Goal: Communication & Community: Answer question/provide support

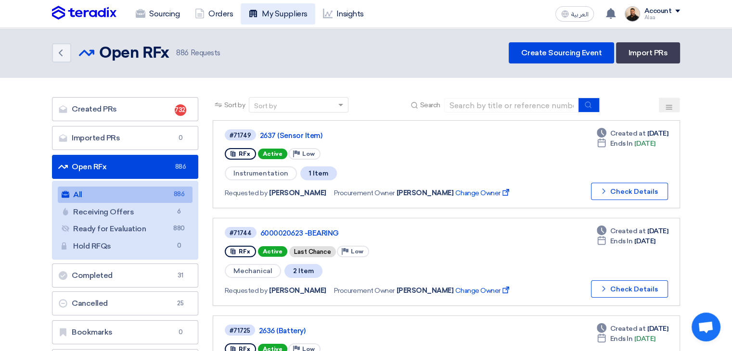
click at [280, 24] on link "My Suppliers" at bounding box center [278, 13] width 74 height 21
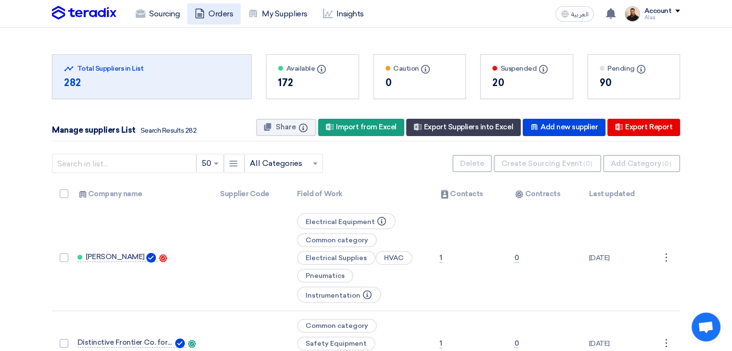
click at [215, 11] on link "Orders" at bounding box center [213, 13] width 53 height 21
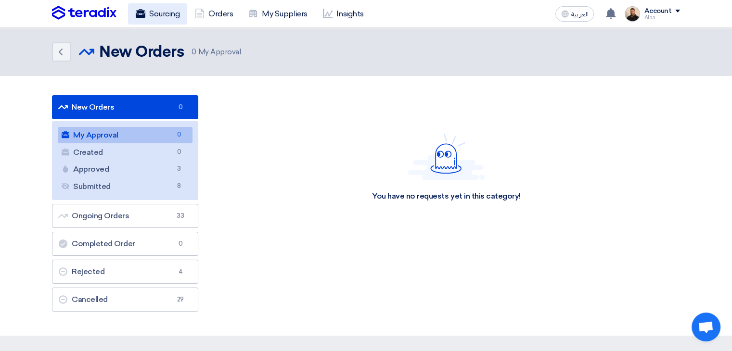
click at [154, 16] on link "Sourcing" at bounding box center [157, 13] width 59 height 21
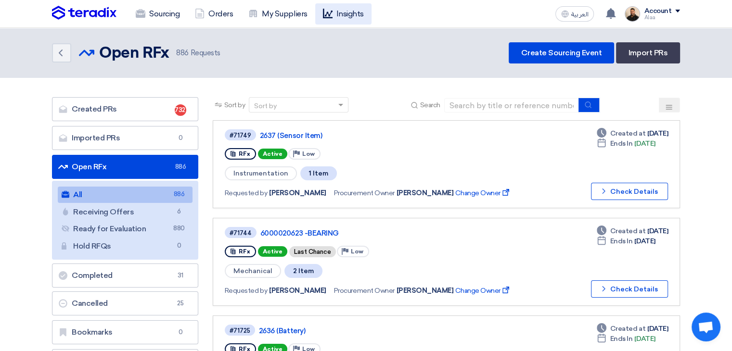
click at [329, 15] on use at bounding box center [328, 14] width 10 height 10
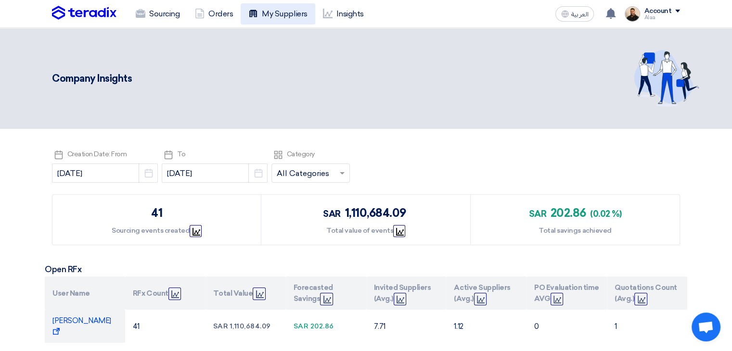
click at [272, 17] on link "My Suppliers" at bounding box center [278, 13] width 74 height 21
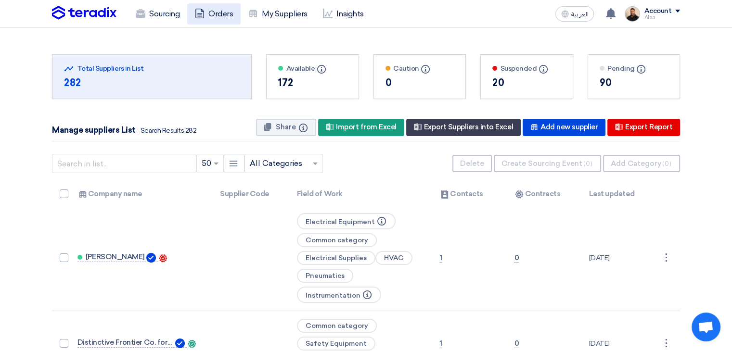
click at [229, 13] on link "Orders" at bounding box center [213, 13] width 53 height 21
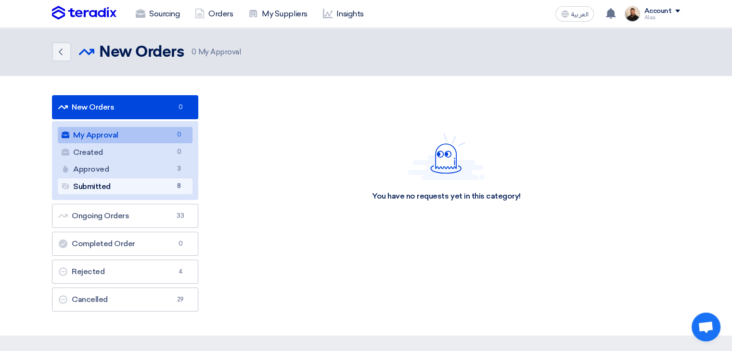
click at [150, 183] on link "Submitted Submitted 8" at bounding box center [125, 186] width 135 height 16
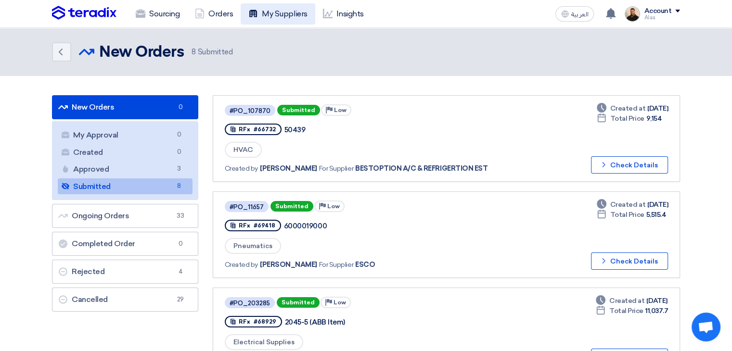
click at [280, 20] on link "My Suppliers" at bounding box center [278, 13] width 74 height 21
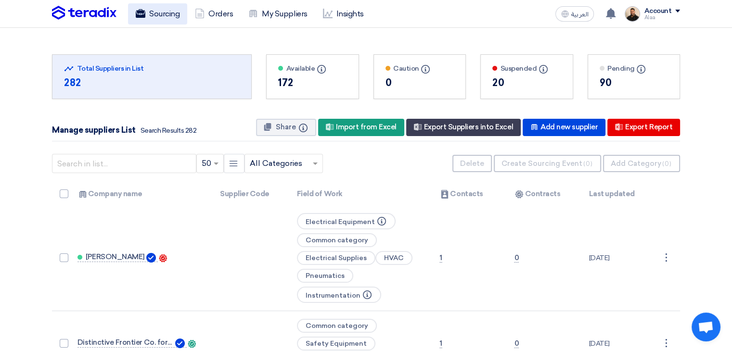
click at [178, 15] on link "Sourcing" at bounding box center [157, 13] width 59 height 21
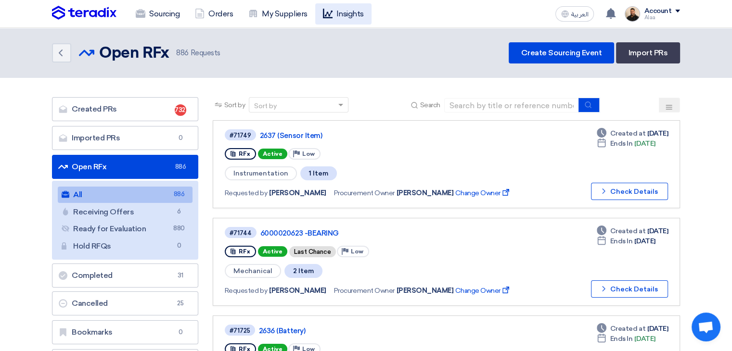
click at [346, 16] on link "Insights" at bounding box center [343, 13] width 56 height 21
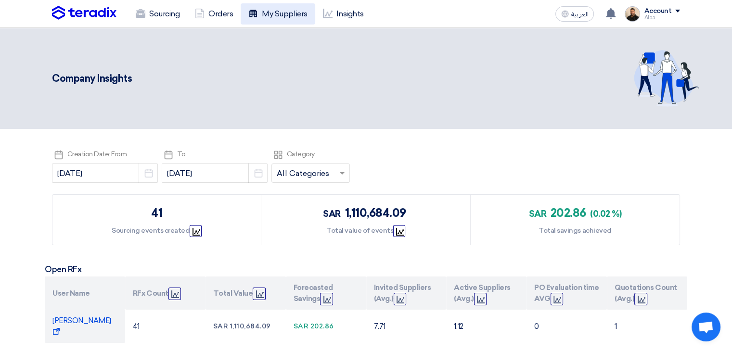
click at [296, 5] on link "My Suppliers" at bounding box center [278, 13] width 74 height 21
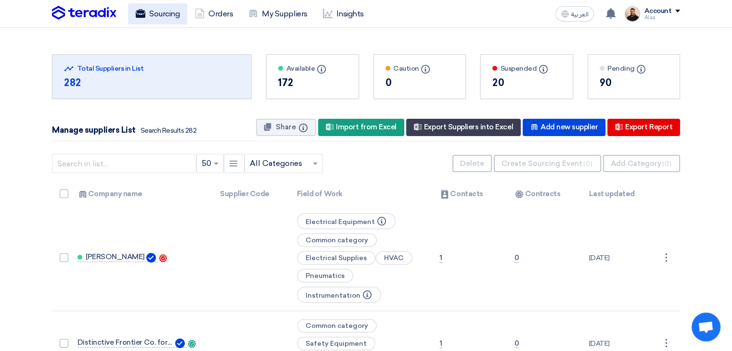
click at [152, 19] on link "Sourcing" at bounding box center [157, 13] width 59 height 21
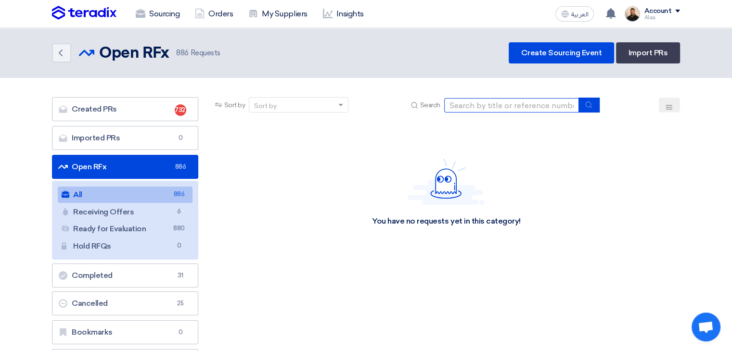
click at [459, 107] on input at bounding box center [511, 105] width 135 height 14
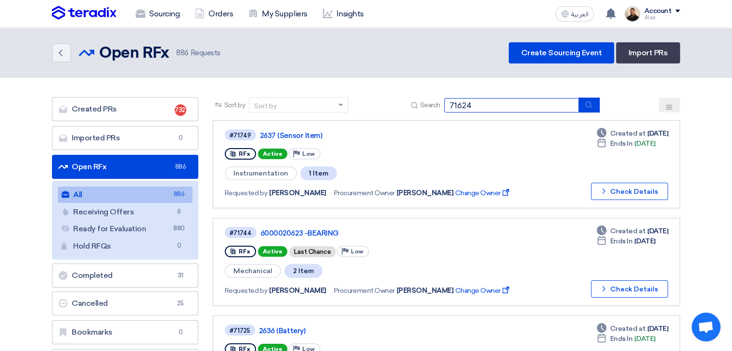
type input "71624"
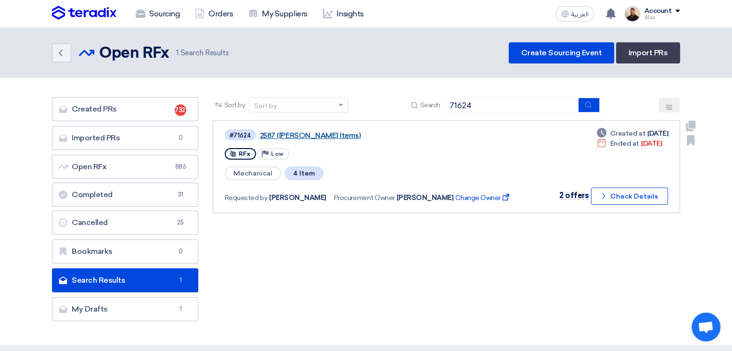
drag, startPoint x: 316, startPoint y: 139, endPoint x: 306, endPoint y: 134, distance: 10.8
click at [306, 134] on div "#71624 2587 ([PERSON_NAME] Items)" at bounding box center [373, 134] width 296 height 13
click at [306, 134] on link "2587 ([PERSON_NAME] Items)" at bounding box center [380, 135] width 241 height 9
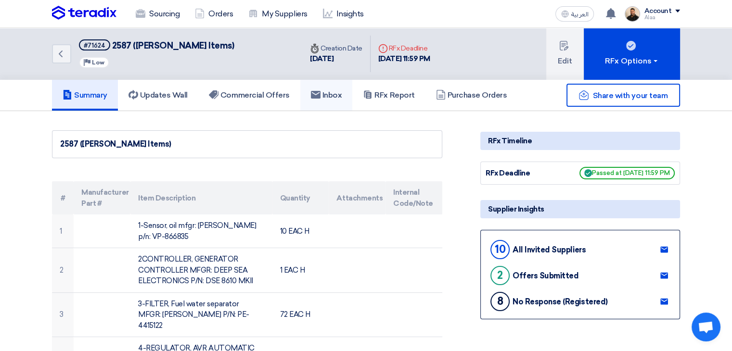
click at [333, 101] on link "Inbox" at bounding box center [326, 95] width 52 height 31
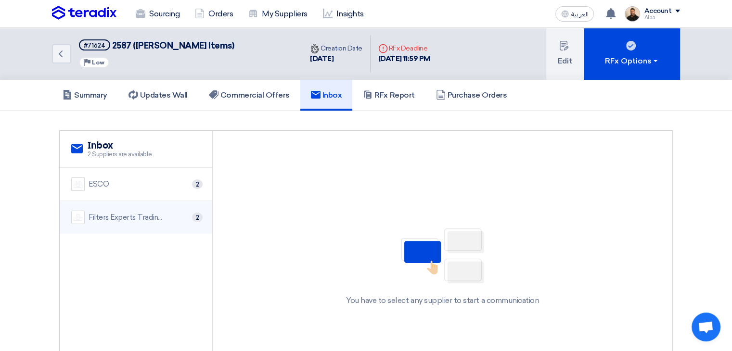
click at [162, 217] on div "Filters Experts Trading Co." at bounding box center [127, 217] width 77 height 11
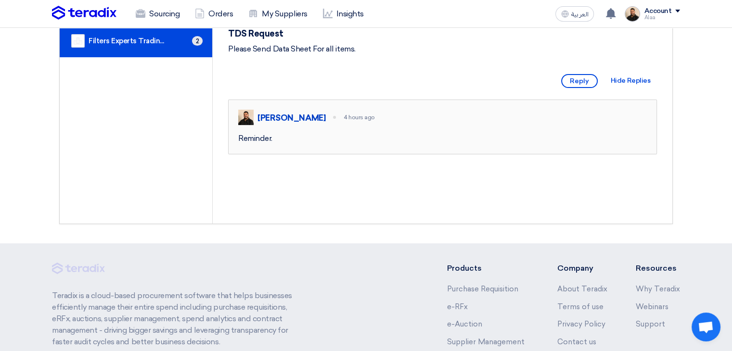
scroll to position [178, 0]
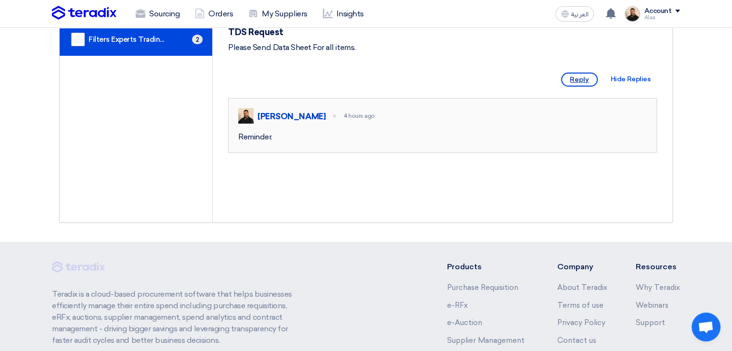
click at [586, 87] on span "Reply" at bounding box center [579, 80] width 37 height 14
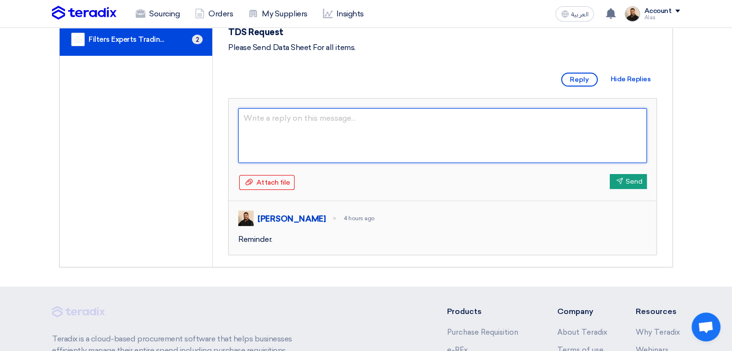
click at [371, 163] on textarea at bounding box center [442, 135] width 408 height 55
type textarea "Reminder."
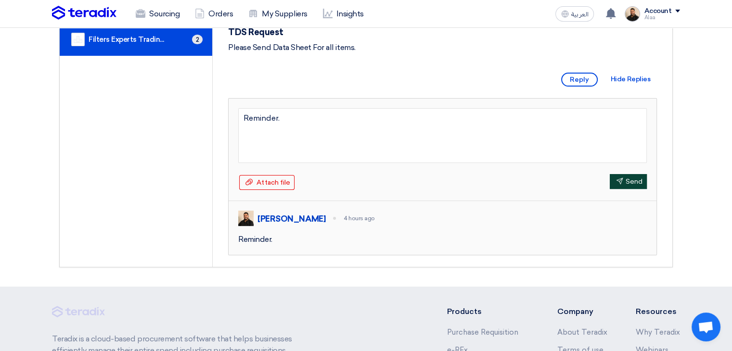
click at [630, 189] on button "Send Send" at bounding box center [628, 181] width 37 height 15
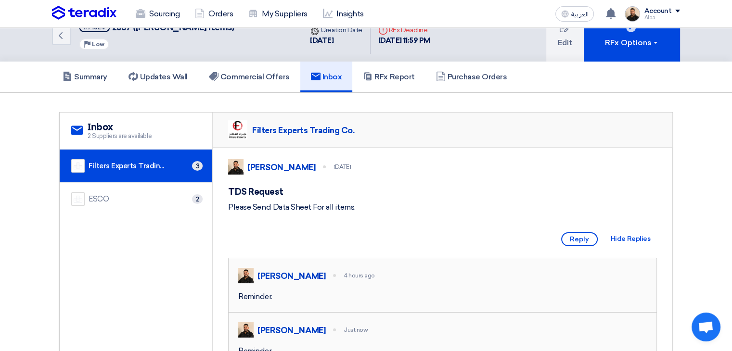
scroll to position [0, 0]
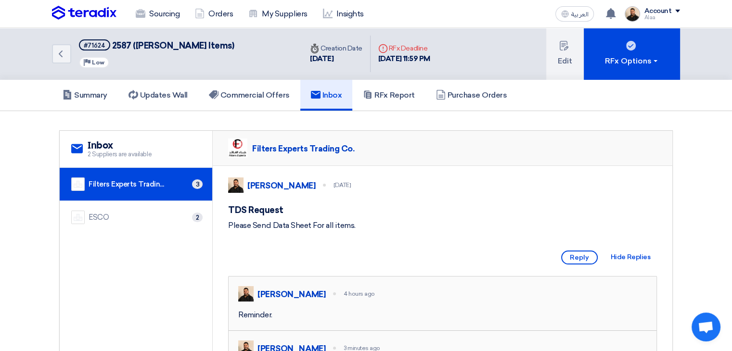
click at [506, 121] on section "service Inbox 2 Suppliers are available Filters Experts Trading Co. 3 ESCO 2" at bounding box center [366, 265] width 732 height 309
click at [236, 100] on link "Commercial Offers" at bounding box center [249, 95] width 102 height 31
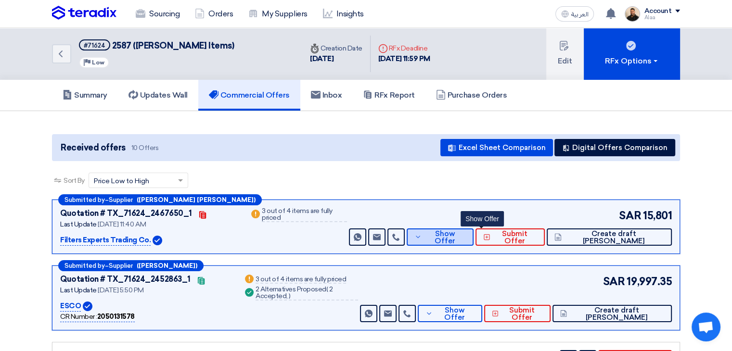
click at [465, 237] on span "Show Offer" at bounding box center [444, 237] width 41 height 14
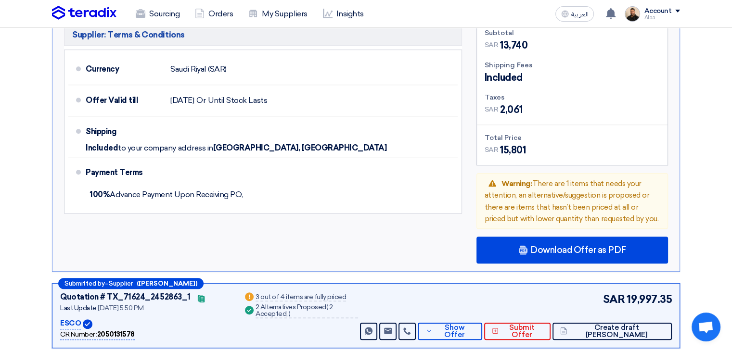
scroll to position [612, 0]
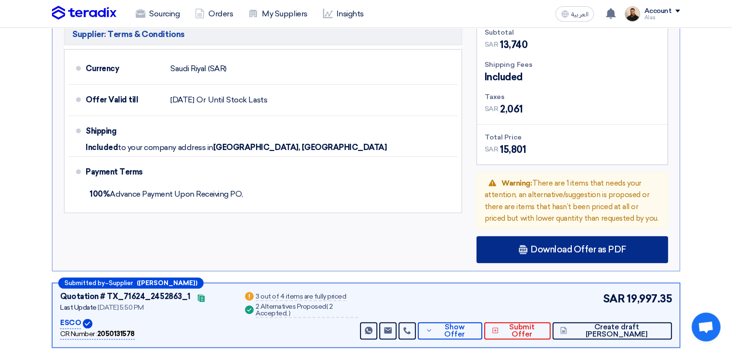
click at [530, 236] on div "Download Offer as PDF" at bounding box center [571, 249] width 191 height 27
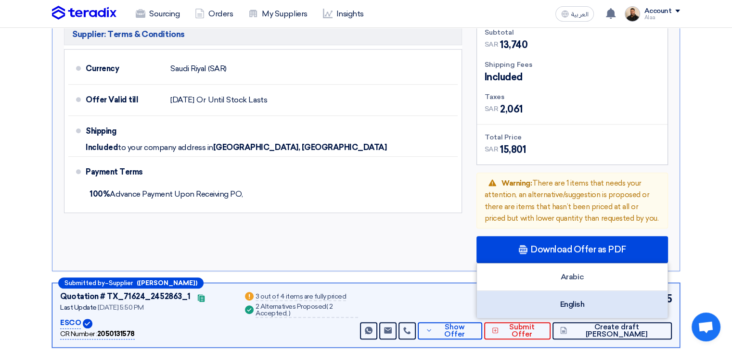
click at [553, 291] on div "English" at bounding box center [572, 304] width 191 height 27
